Goal: Understand process/instructions: Learn how to perform a task or action

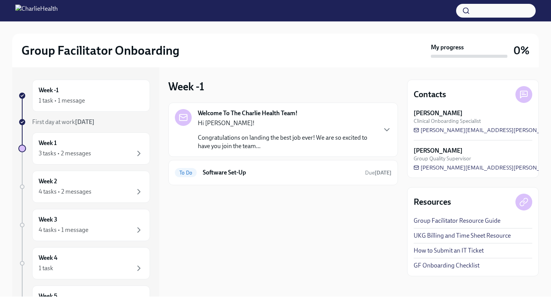
click at [267, 131] on div "Hi [PERSON_NAME]! Congratulations on landing the best job ever! We are so excit…" at bounding box center [287, 134] width 178 height 31
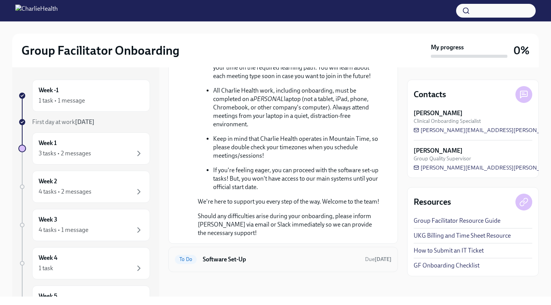
click at [216, 258] on h6 "Software Set-Up" at bounding box center [281, 259] width 156 height 8
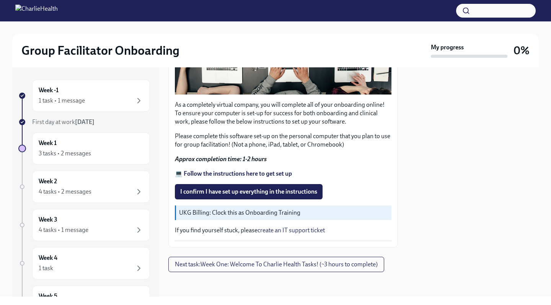
click at [245, 176] on strong "💻 Follow the instructions here to get set up" at bounding box center [233, 173] width 117 height 7
click at [140, 104] on icon "button" at bounding box center [138, 100] width 9 height 9
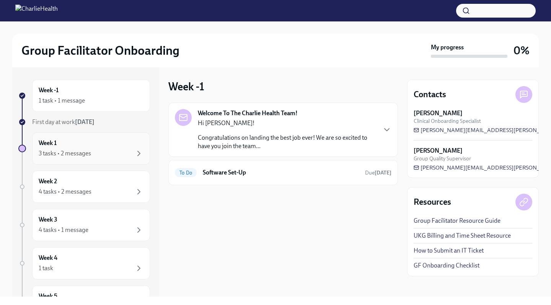
click at [88, 155] on div "3 tasks • 2 messages" at bounding box center [65, 153] width 52 height 8
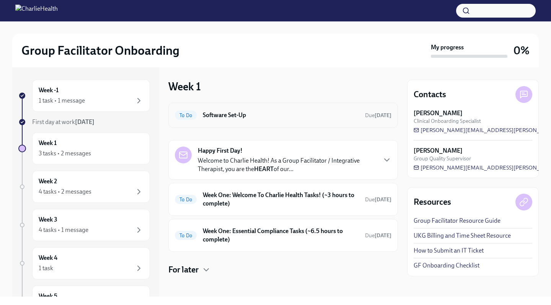
click at [237, 120] on div "To Do Software Set-Up Due [DATE]" at bounding box center [283, 115] width 217 height 12
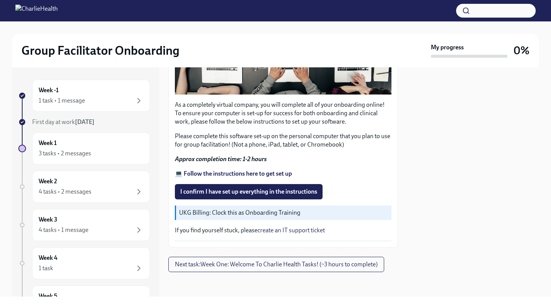
click at [234, 177] on strong "💻 Follow the instructions here to get set up" at bounding box center [233, 173] width 117 height 7
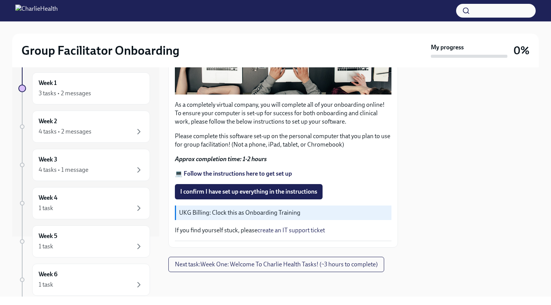
scroll to position [66, 0]
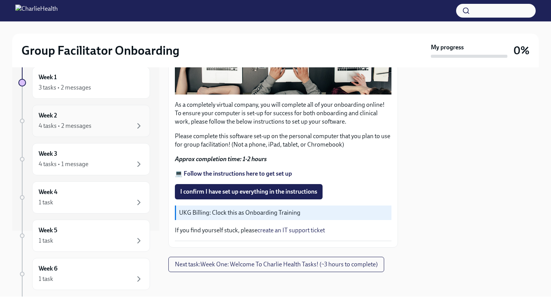
click at [128, 126] on div "4 tasks • 2 messages" at bounding box center [91, 125] width 105 height 9
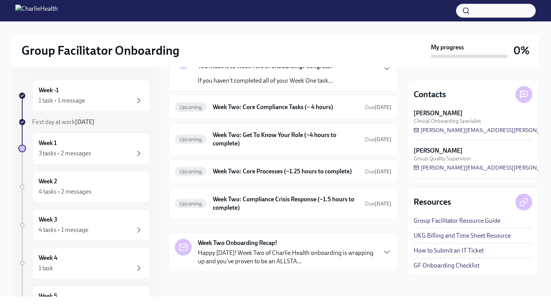
scroll to position [65, 0]
click at [94, 183] on div "Week 2 4 tasks • 2 messages" at bounding box center [91, 186] width 105 height 19
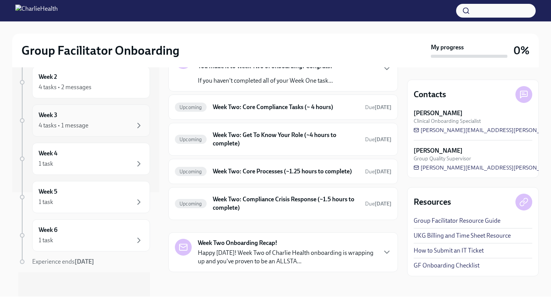
scroll to position [105, 0]
click at [101, 132] on div "Week 3 4 tasks • 1 message" at bounding box center [91, 121] width 118 height 32
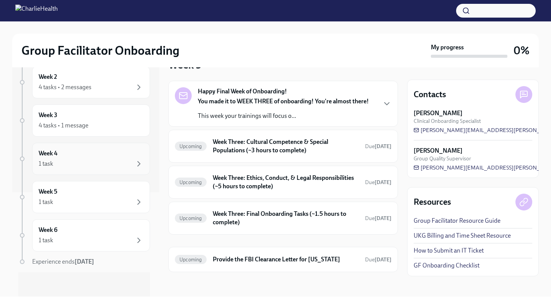
click at [104, 168] on div "Week 4 1 task" at bounding box center [91, 159] width 118 height 32
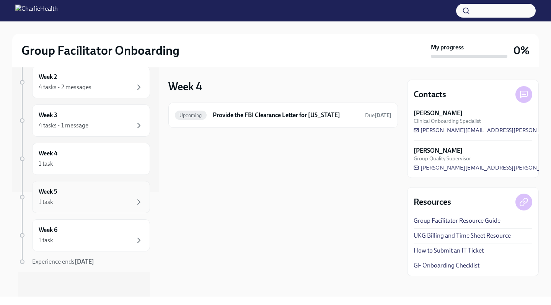
click at [73, 206] on div "1 task" at bounding box center [91, 202] width 105 height 9
click at [103, 219] on div "Week -1 1 task • 1 message First day at work [DATE] Week 1 3 tasks • 2 messages…" at bounding box center [84, 136] width 132 height 322
click at [96, 231] on div "Week 6 1 task" at bounding box center [91, 235] width 105 height 19
click at [105, 199] on div "1 task" at bounding box center [91, 202] width 105 height 9
click at [111, 163] on div "1 task" at bounding box center [91, 163] width 105 height 9
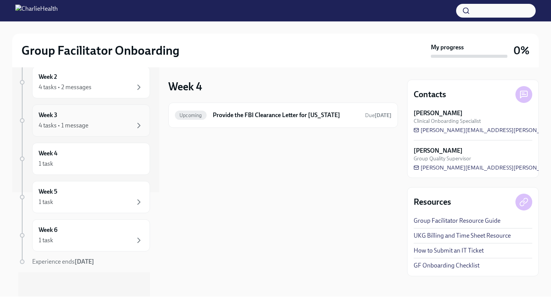
click at [93, 126] on div "4 tasks • 1 message" at bounding box center [91, 125] width 105 height 9
